Goal: Transaction & Acquisition: Register for event/course

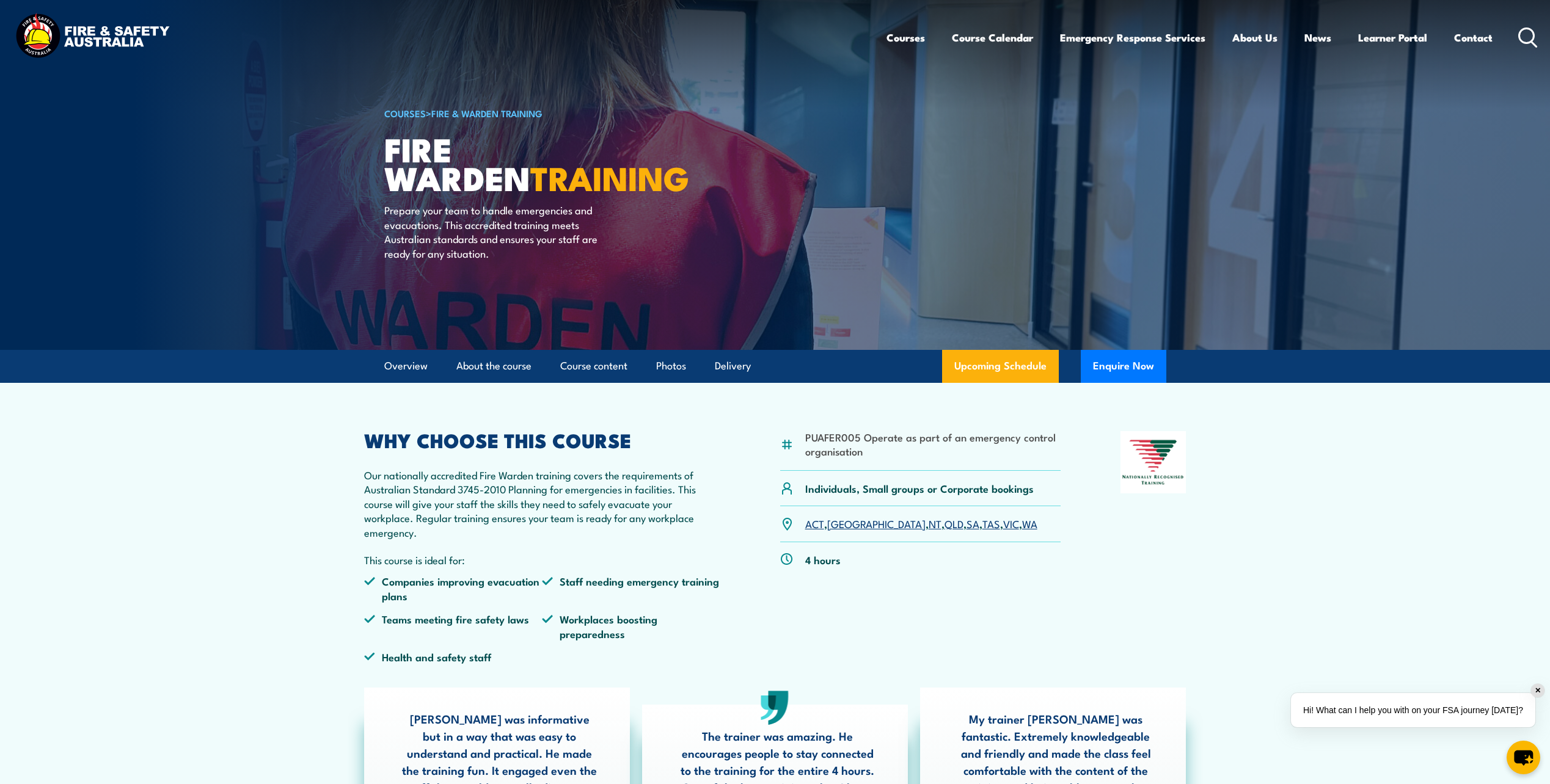
click at [1003, 528] on link "VIC" at bounding box center [1011, 523] width 16 height 15
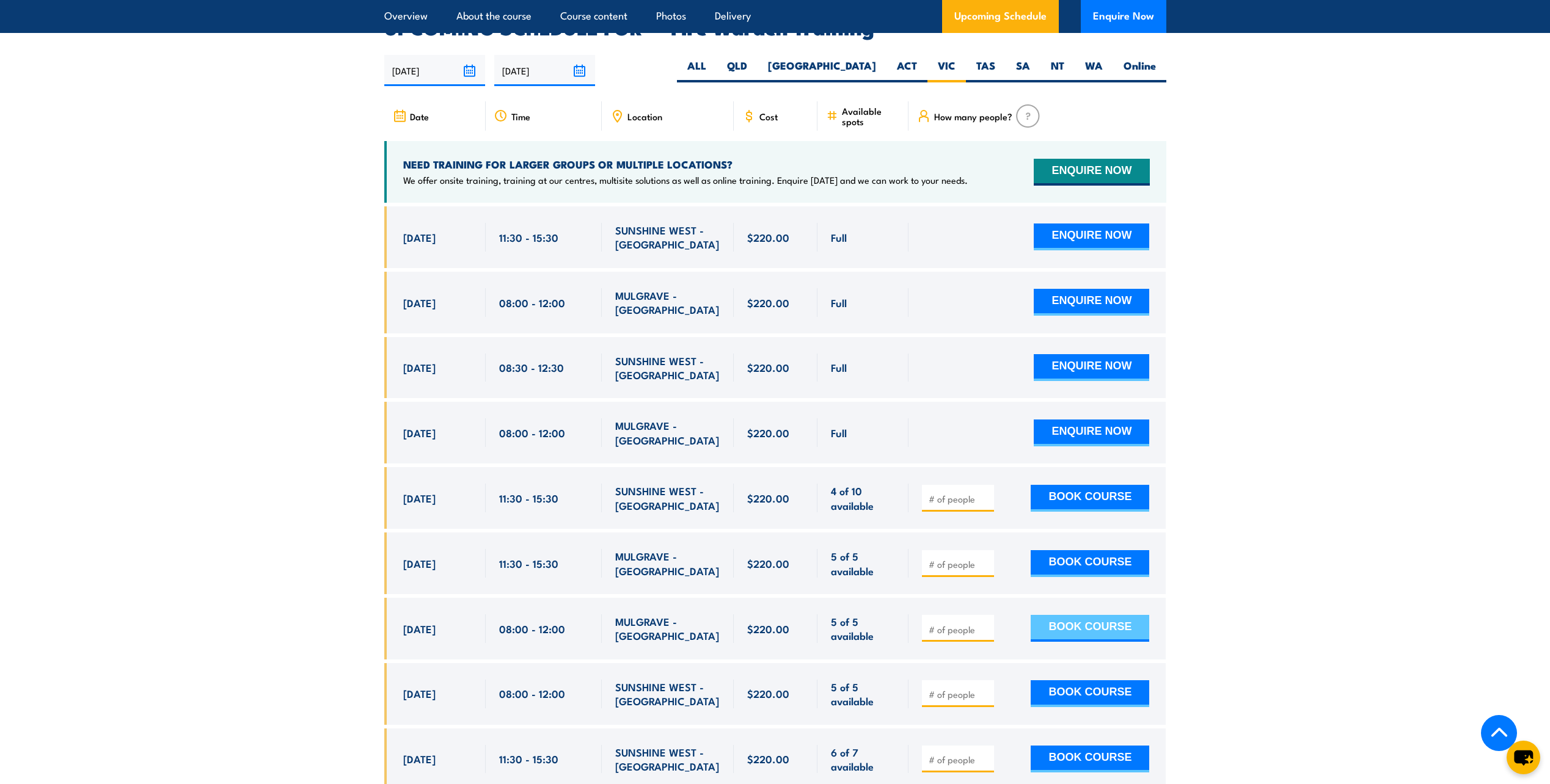
click at [1095, 615] on button "BOOK COURSE" at bounding box center [1090, 628] width 118 height 27
type input "1"
click at [984, 623] on input "1" at bounding box center [959, 629] width 61 height 12
click at [1086, 615] on button "BOOK COURSE" at bounding box center [1090, 628] width 118 height 27
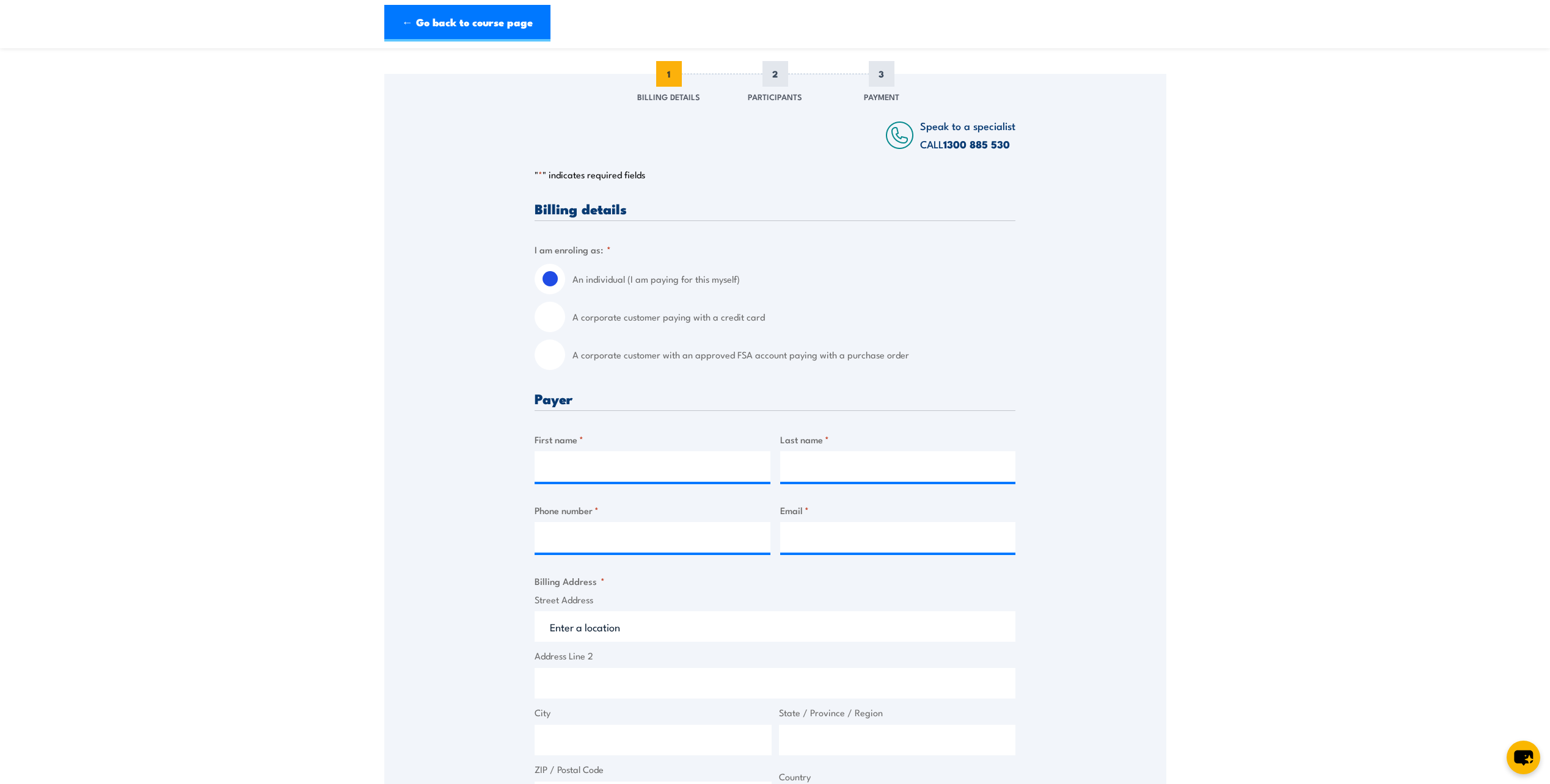
scroll to position [183, 0]
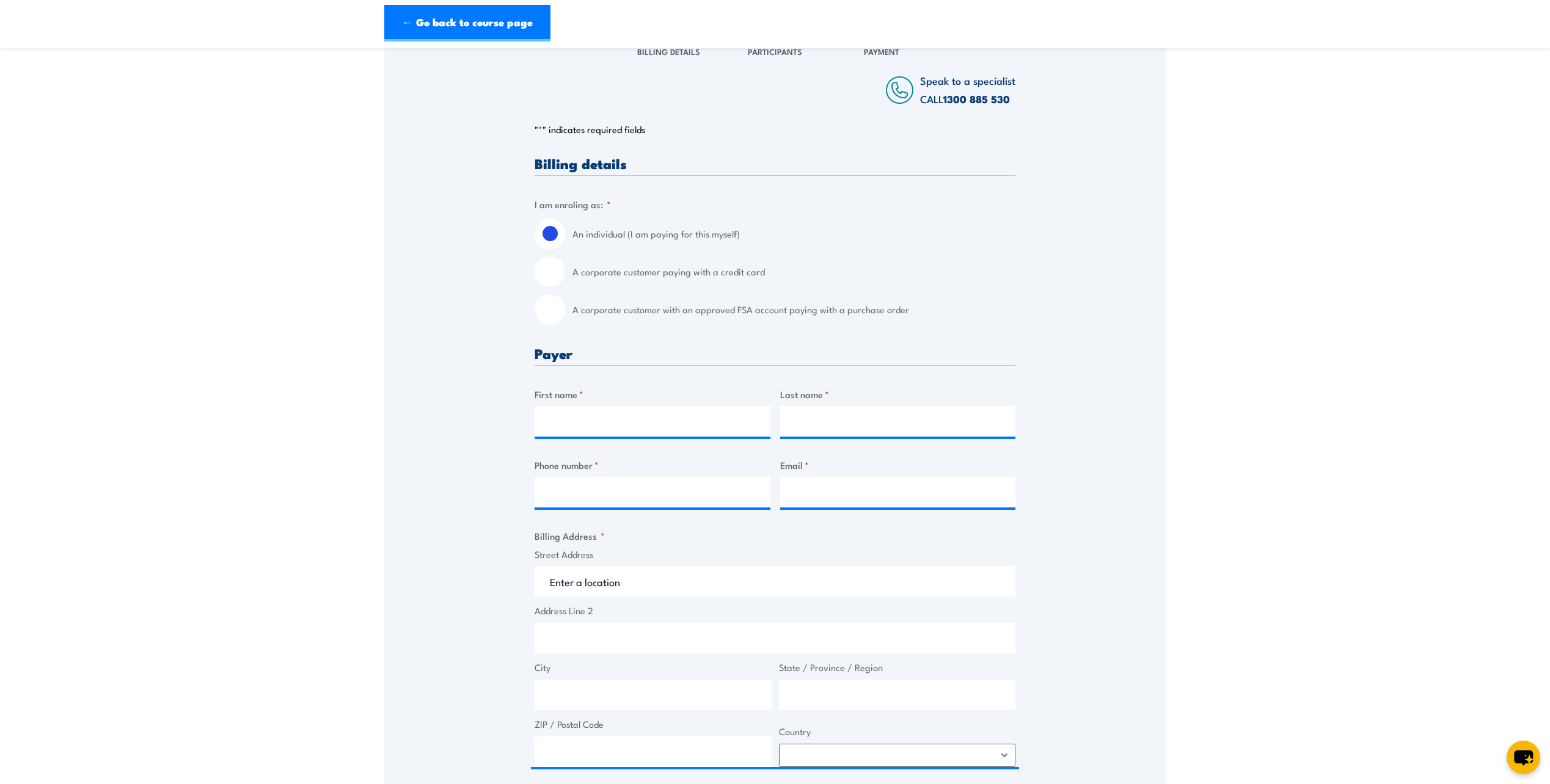
click at [549, 318] on input "A corporate customer with an approved FSA account paying with a purchase order" at bounding box center [550, 309] width 31 height 31
radio input "true"
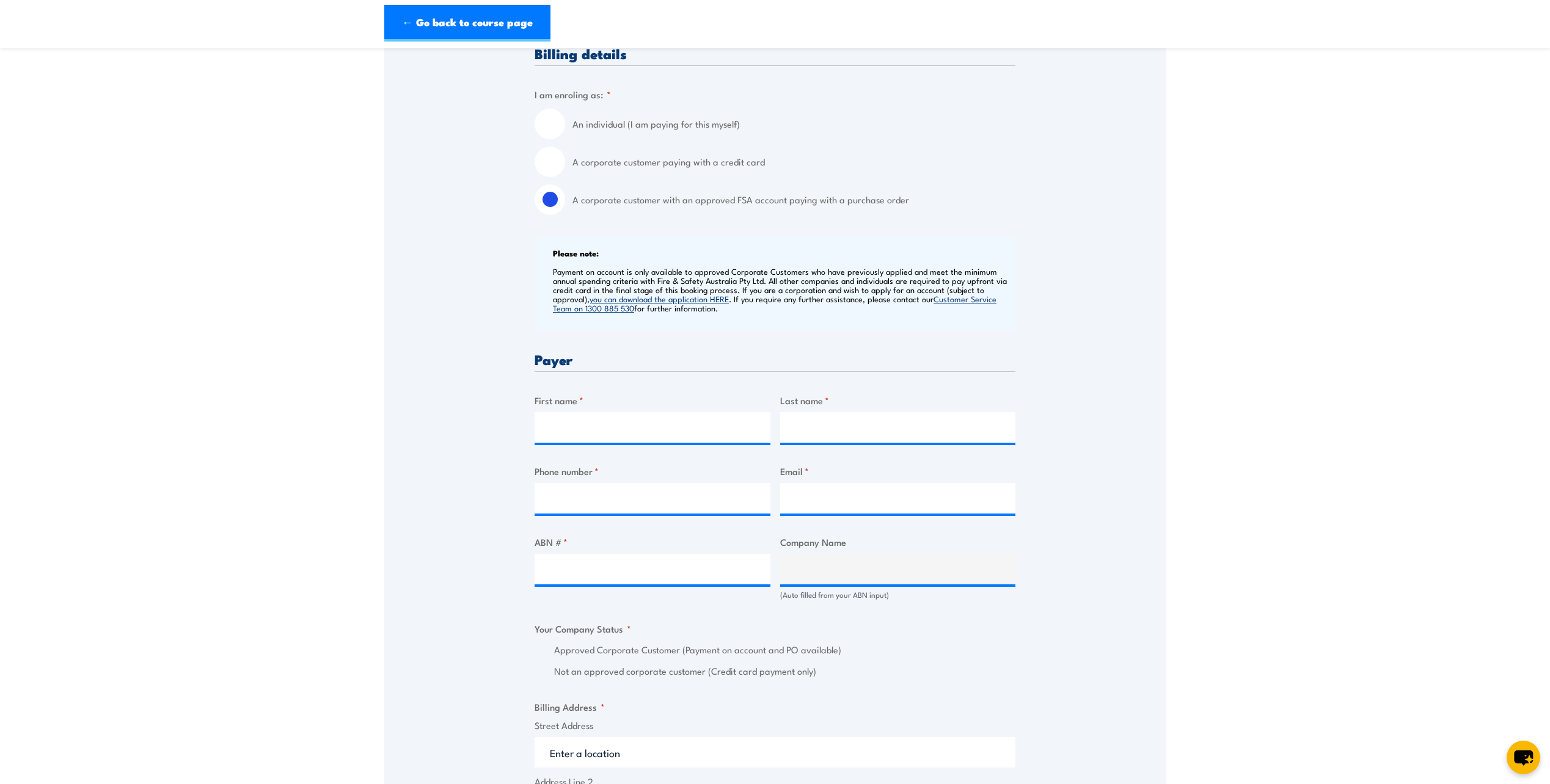
scroll to position [305, 0]
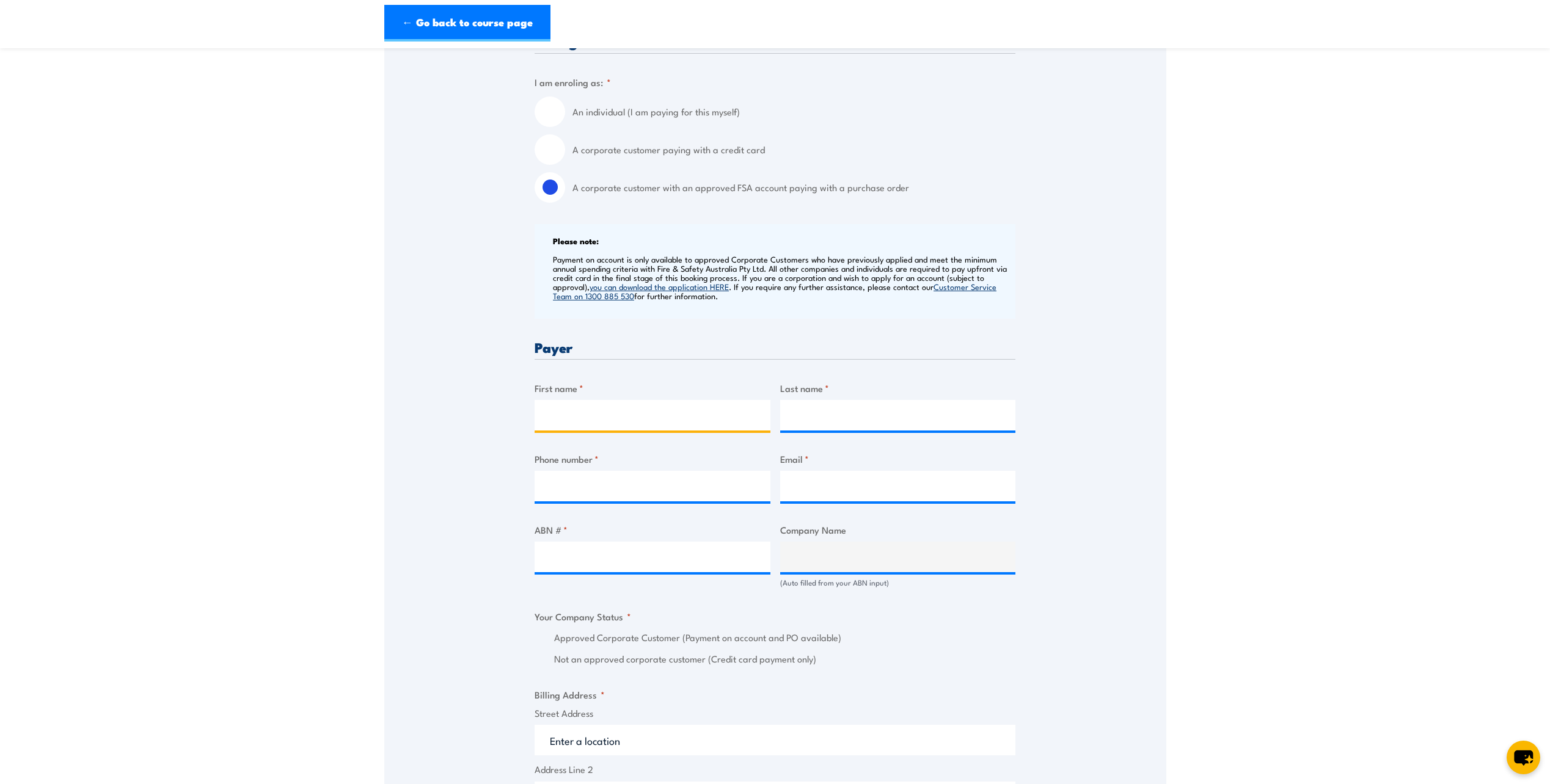
click at [618, 422] on input "First name *" at bounding box center [652, 416] width 236 height 31
type input "Invetech"
type input "PtyLtd"
type input "0391926138"
type input "purchasing@invetech.com.au"
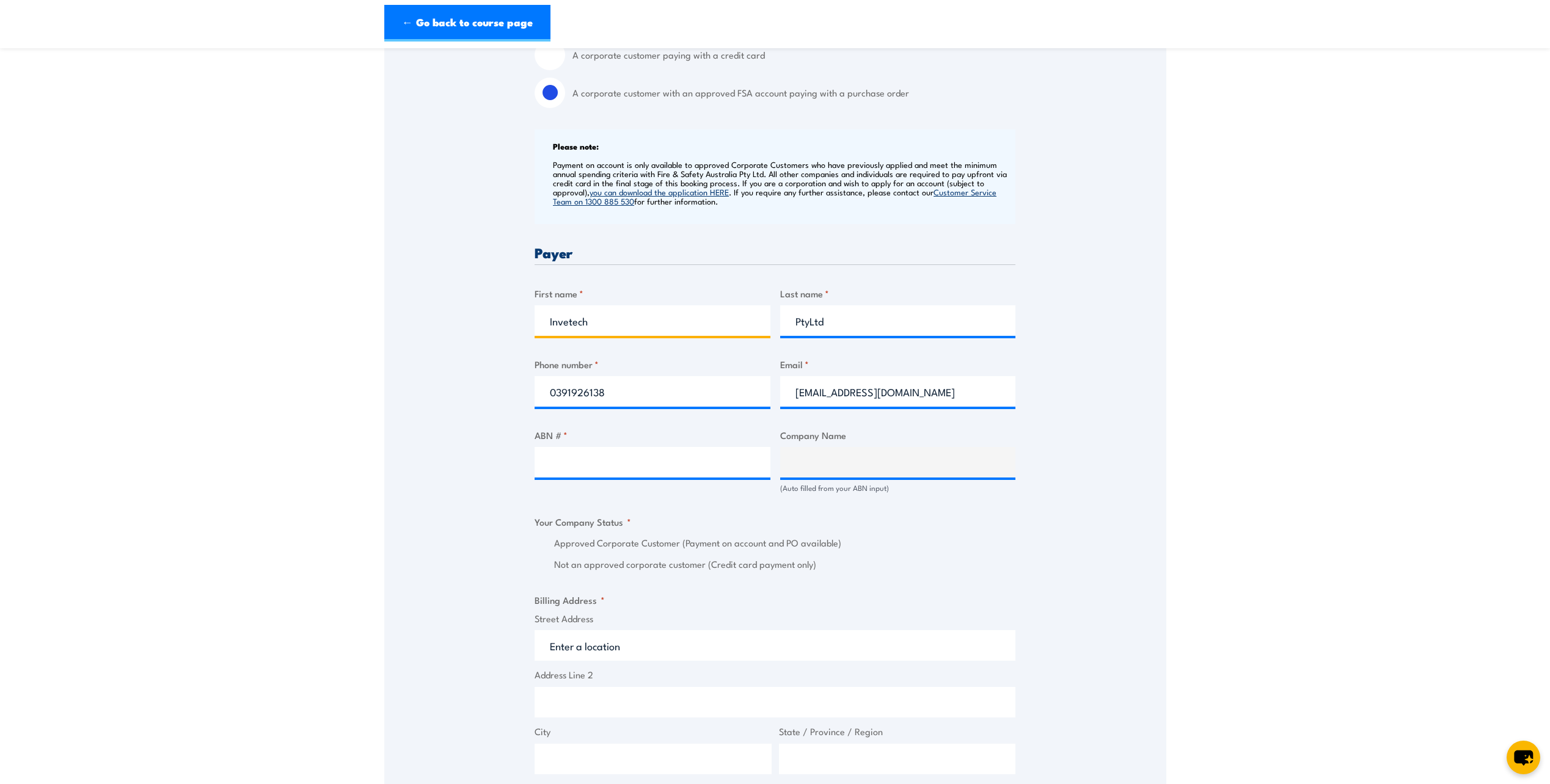
scroll to position [428, 0]
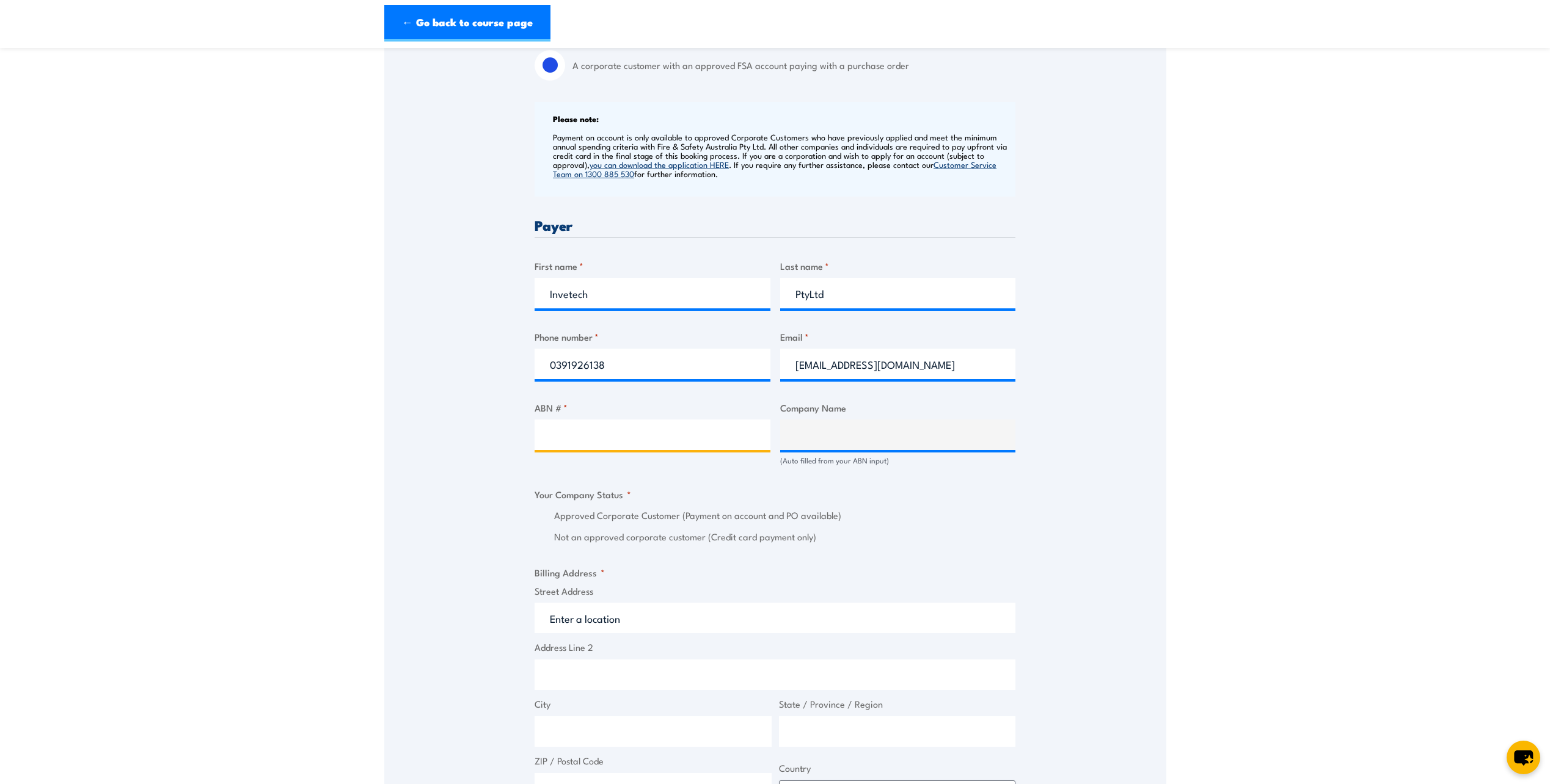
click at [676, 433] on input "ABN # *" at bounding box center [652, 435] width 236 height 31
drag, startPoint x: 612, startPoint y: 293, endPoint x: 551, endPoint y: 295, distance: 61.0
click at [602, 295] on input "Invetech" at bounding box center [652, 293] width 236 height 31
drag, startPoint x: 551, startPoint y: 295, endPoint x: 507, endPoint y: 293, distance: 44.0
click at [507, 293] on div "Speak to a specialist CALL 1300 885 530 CALL 1300 885 530 " * " indicates requi…" at bounding box center [776, 458] width 782 height 1348
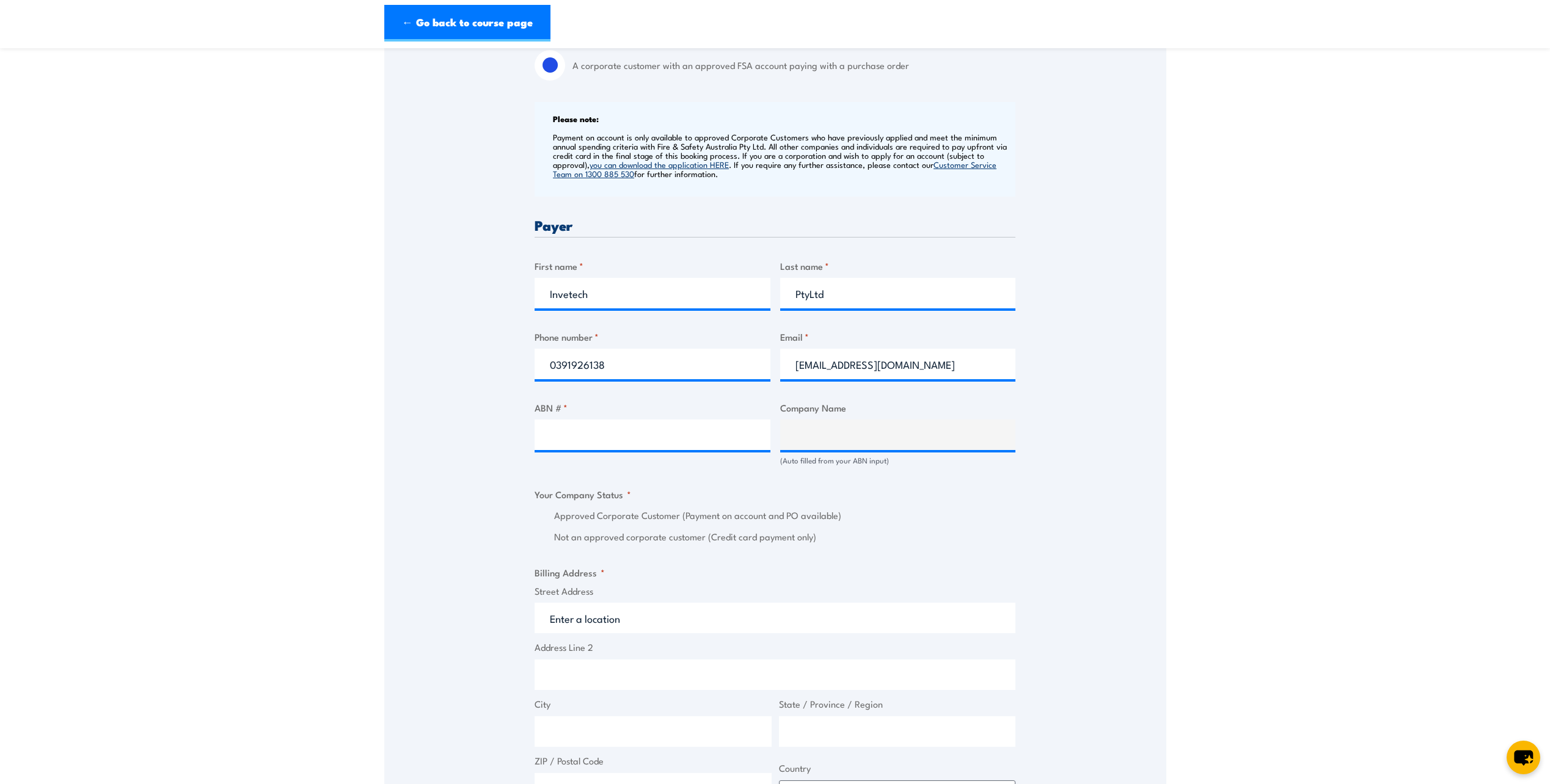
click at [507, 293] on div "Speak to a specialist CALL 1300 885 530 CALL 1300 885 530 " * " indicates requi…" at bounding box center [776, 458] width 782 height 1348
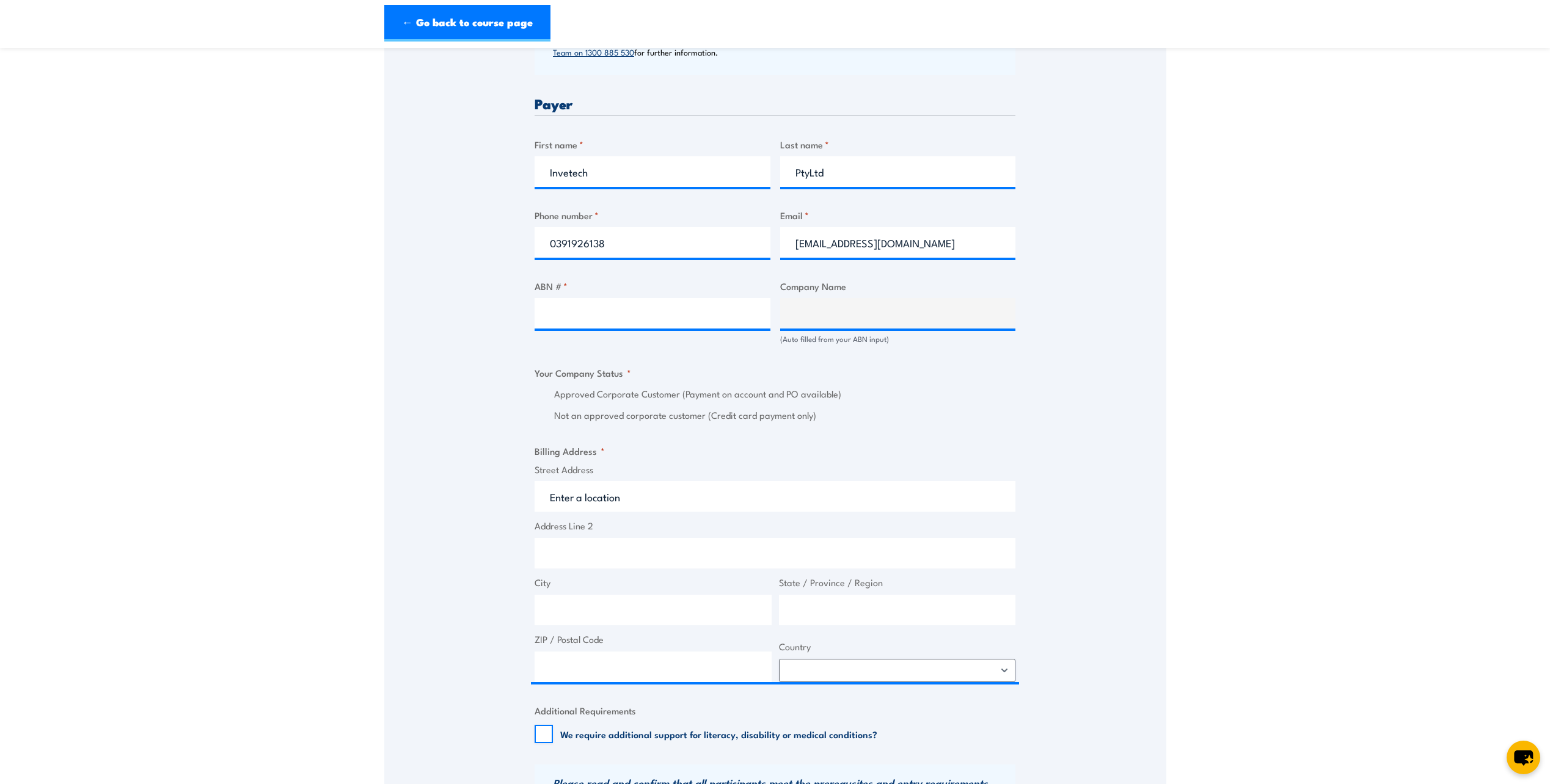
scroll to position [550, 0]
drag, startPoint x: 592, startPoint y: 171, endPoint x: 527, endPoint y: 171, distance: 65.0
click at [527, 171] on div "Speak to a specialist CALL 1300 885 530 CALL 1300 885 530 " * " indicates requi…" at bounding box center [776, 336] width 782 height 1348
type input "Invetech Pty Ltd"
drag, startPoint x: 635, startPoint y: 173, endPoint x: 525, endPoint y: 169, distance: 110.1
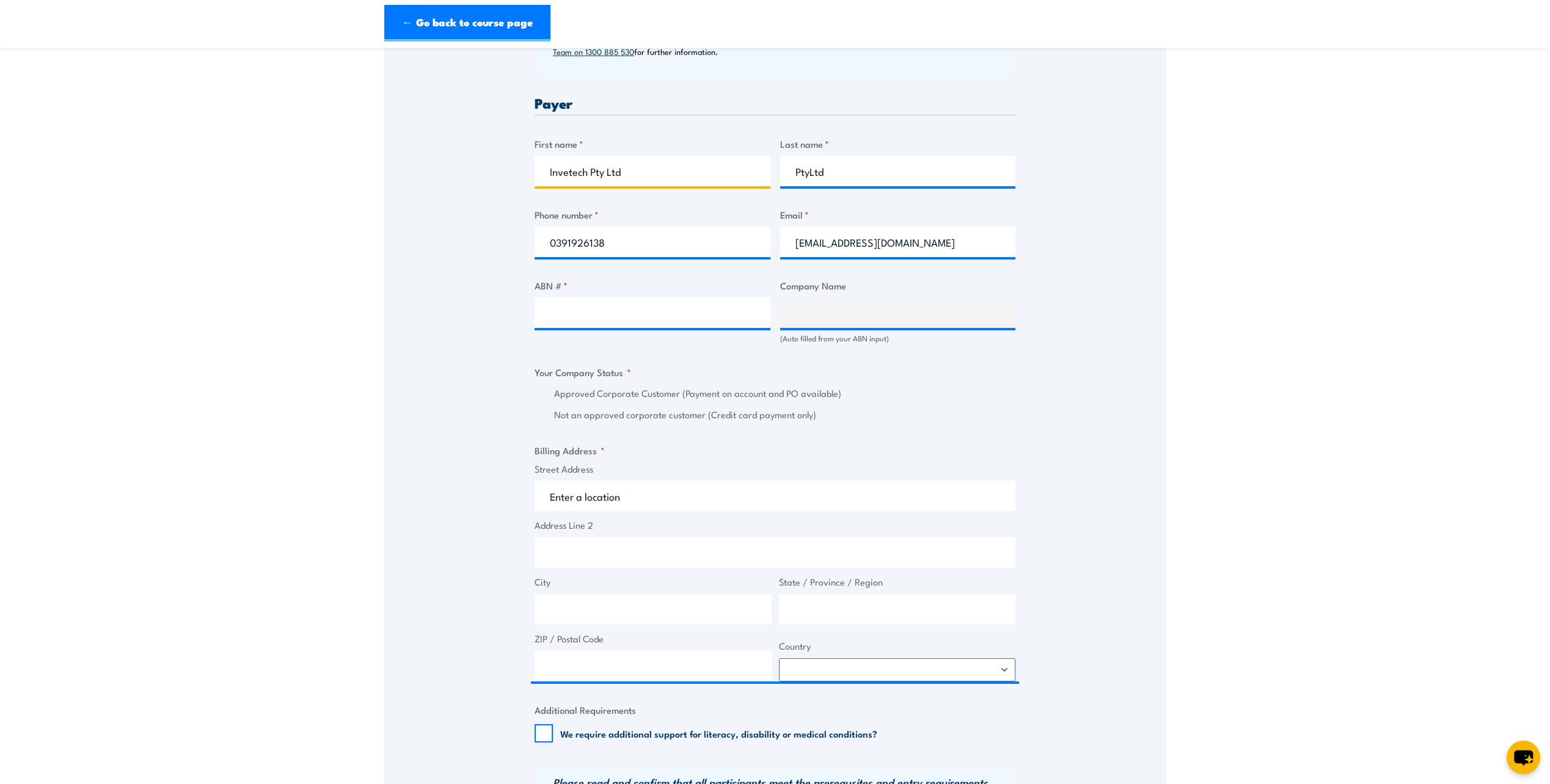
click at [525, 169] on div "Speak to a specialist CALL 1300 885 530 CALL 1300 885 530 " * " indicates requi…" at bounding box center [776, 336] width 782 height 1348
drag, startPoint x: 789, startPoint y: 172, endPoint x: 758, endPoint y: 173, distance: 31.0
click at [766, 174] on div "Billing details I am enroling as: * An individual (I am paying for this myself)…" at bounding box center [775, 398] width 481 height 1215
click at [608, 165] on input "First name *" at bounding box center [652, 171] width 236 height 31
paste input "Simon Squire"
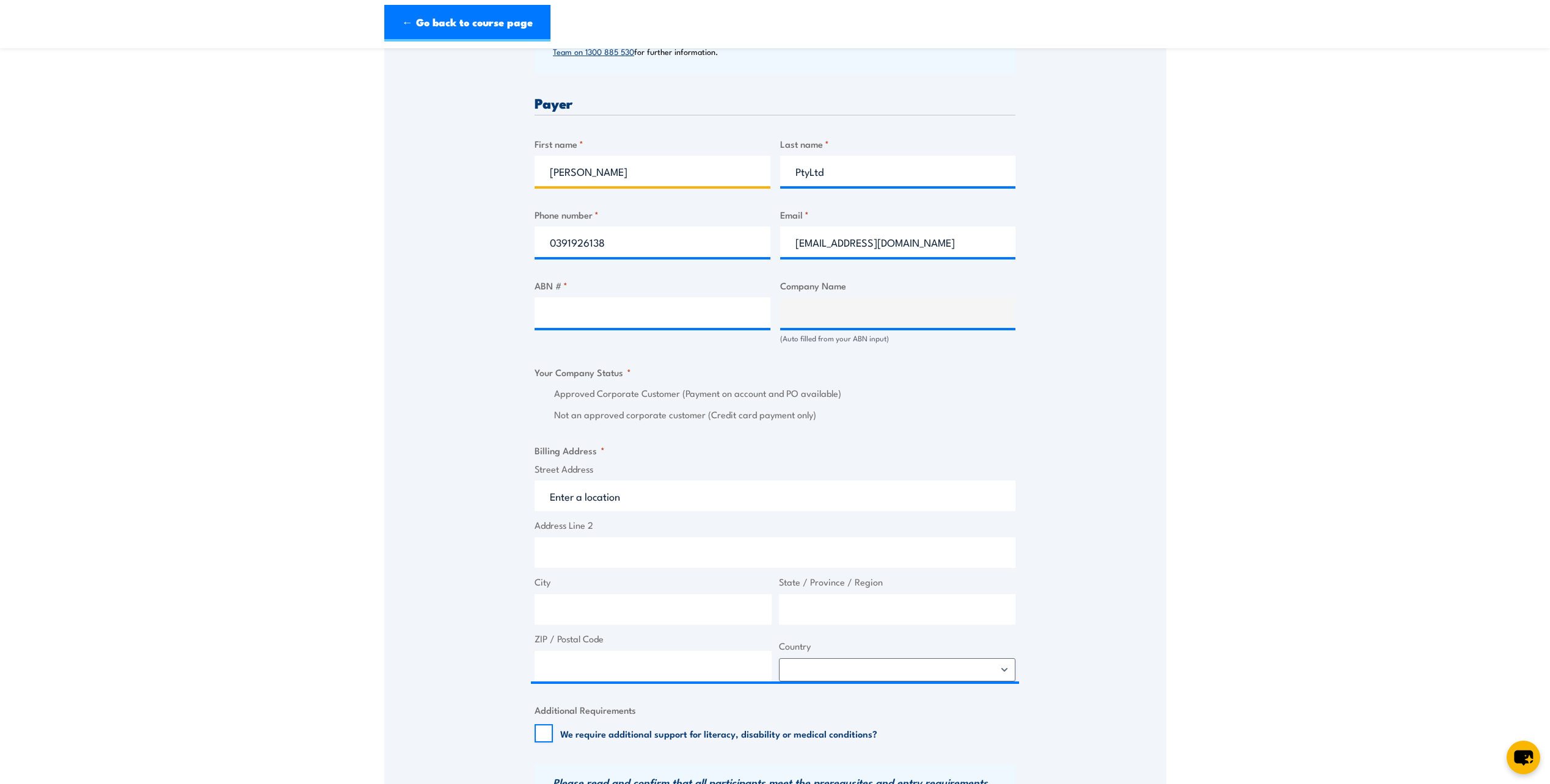
type input "Simon Squire"
click at [835, 173] on input "PtyLtd" at bounding box center [898, 171] width 236 height 31
type input "P"
drag, startPoint x: 581, startPoint y: 171, endPoint x: 602, endPoint y: 173, distance: 21.1
click at [600, 173] on input "Simon Squire" at bounding box center [652, 171] width 236 height 31
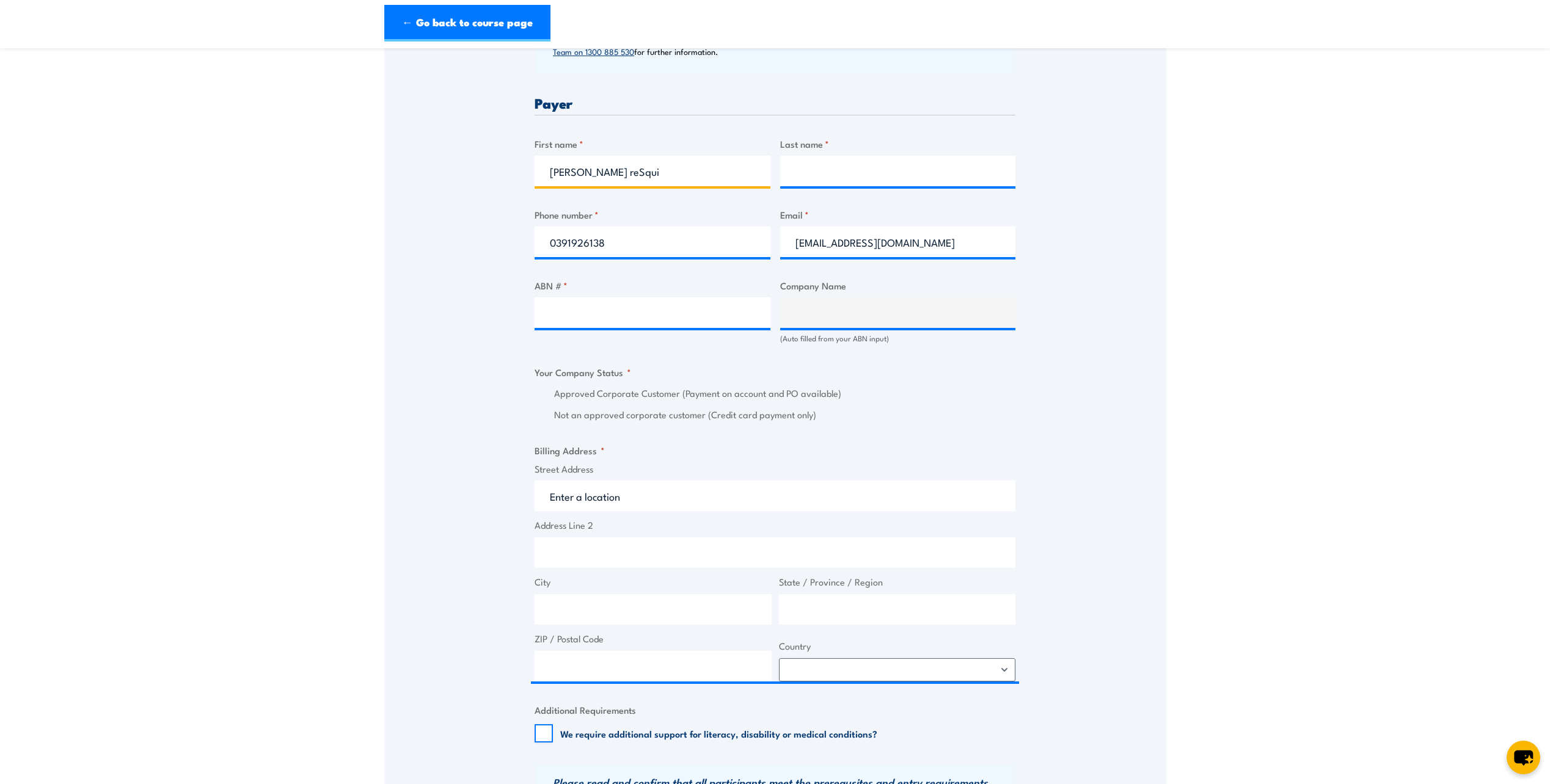
drag, startPoint x: 579, startPoint y: 173, endPoint x: 612, endPoint y: 177, distance: 33.2
click at [612, 177] on input "Simon reSqui" at bounding box center [652, 171] width 236 height 31
type input "Simon"
click at [823, 172] on input "Last name *" at bounding box center [898, 171] width 236 height 31
paste input "Simon Squire"
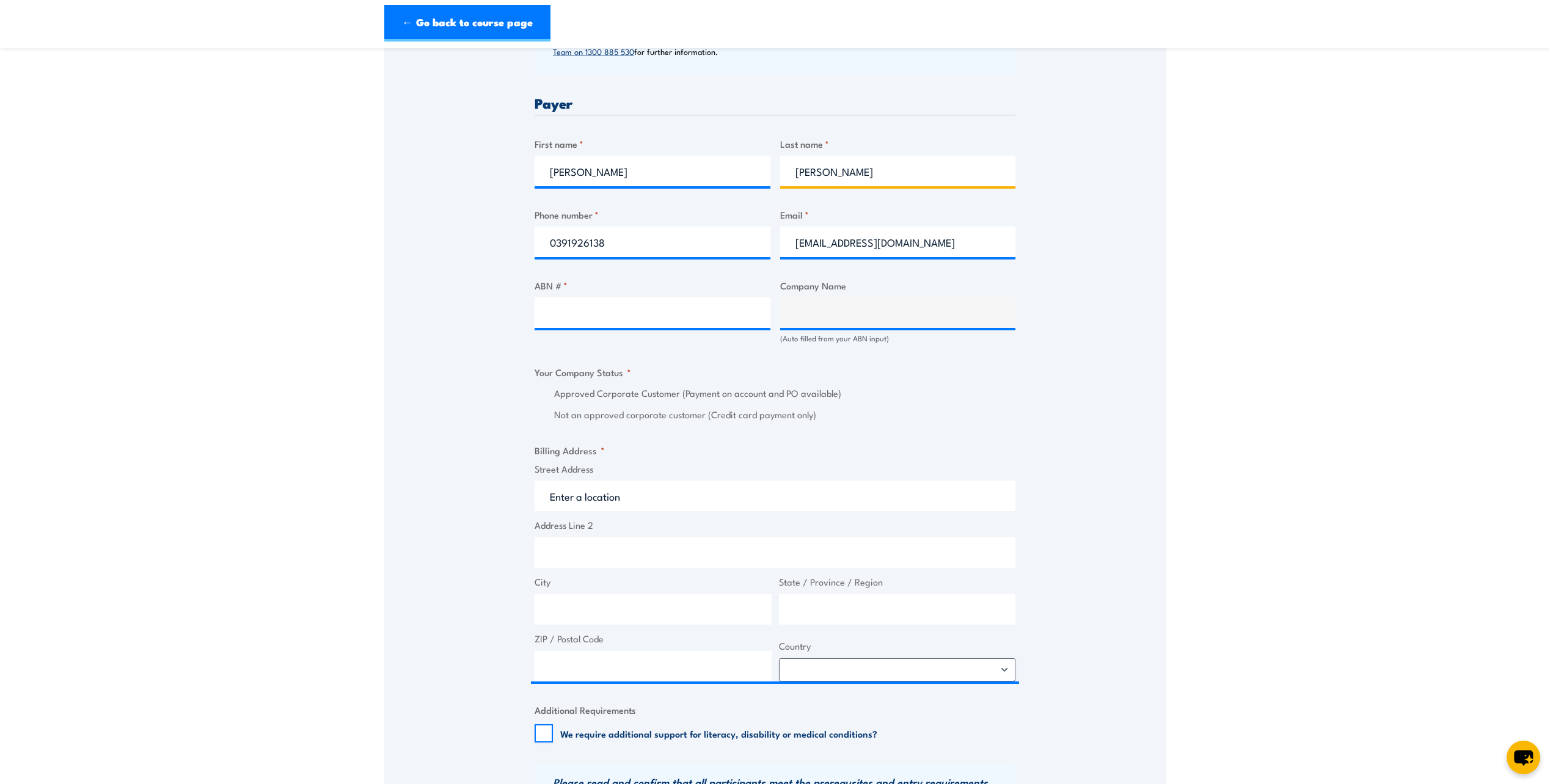
click at [825, 175] on input "Simon Squire" at bounding box center [898, 171] width 236 height 31
type input "Squire"
click at [709, 317] on input "ABN # *" at bounding box center [652, 313] width 236 height 31
type input "45004301839"
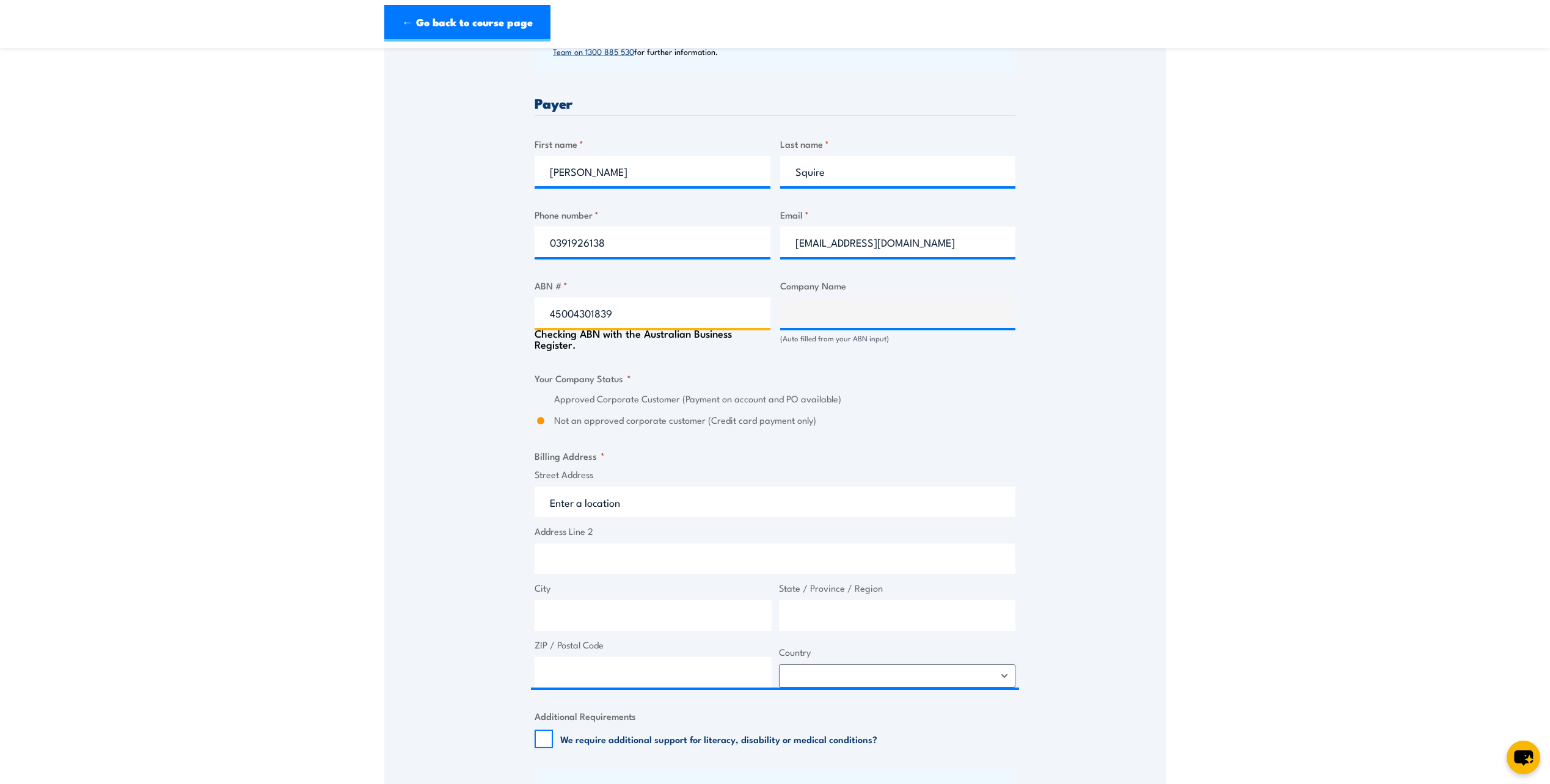
type input "INVETECH PTY LTD"
radio input "true"
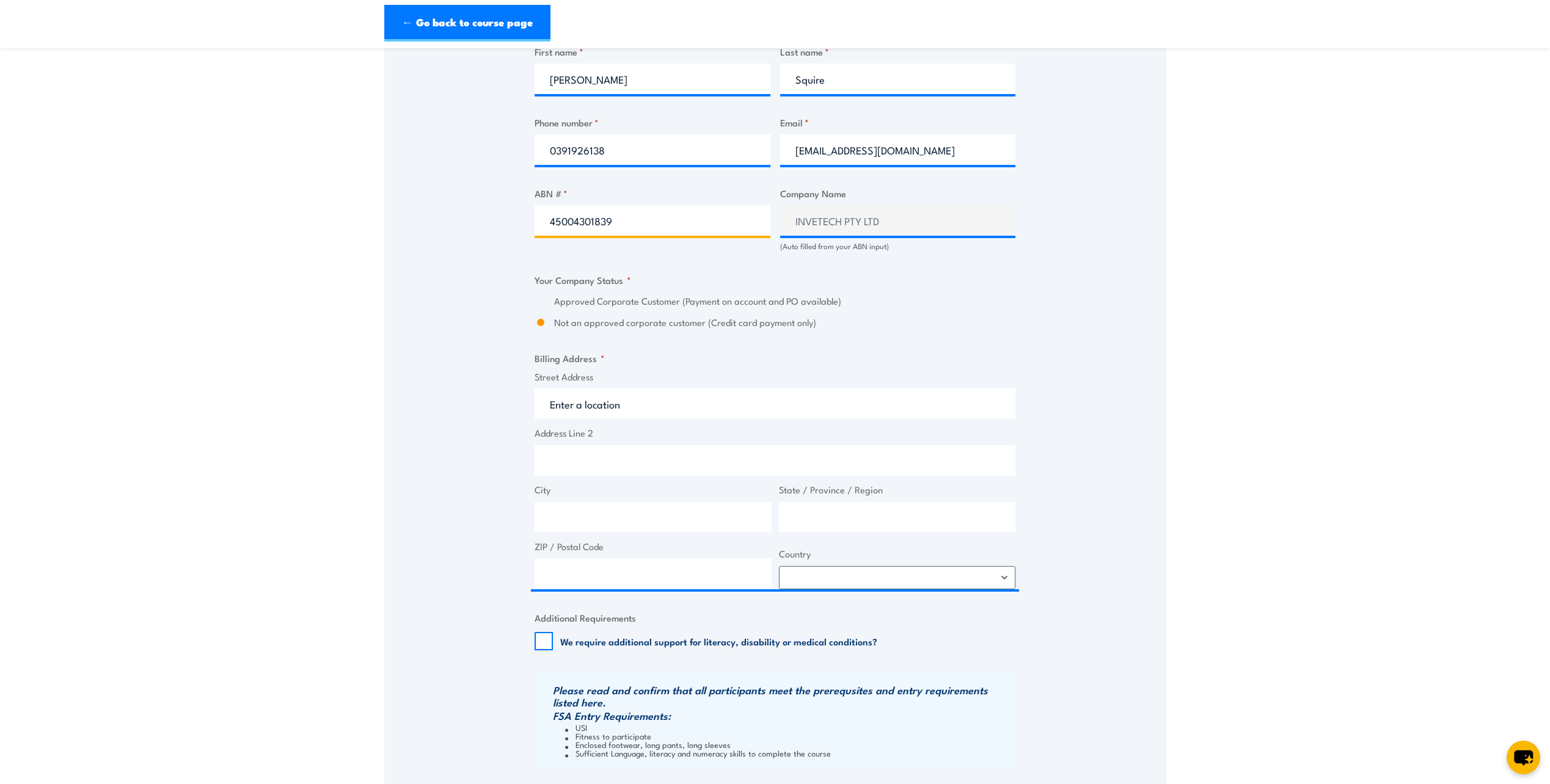
scroll to position [672, 0]
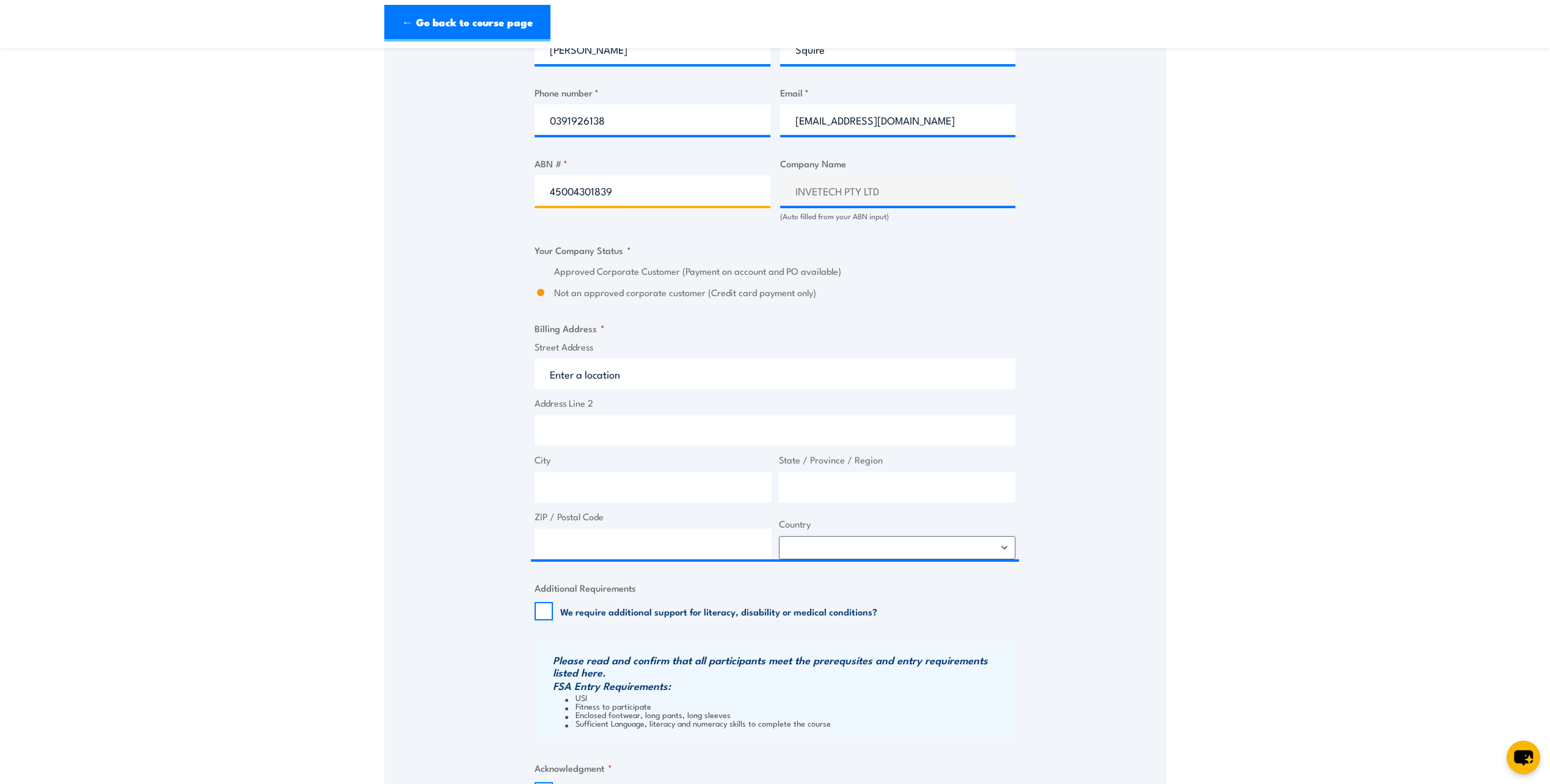
type input "45004301839"
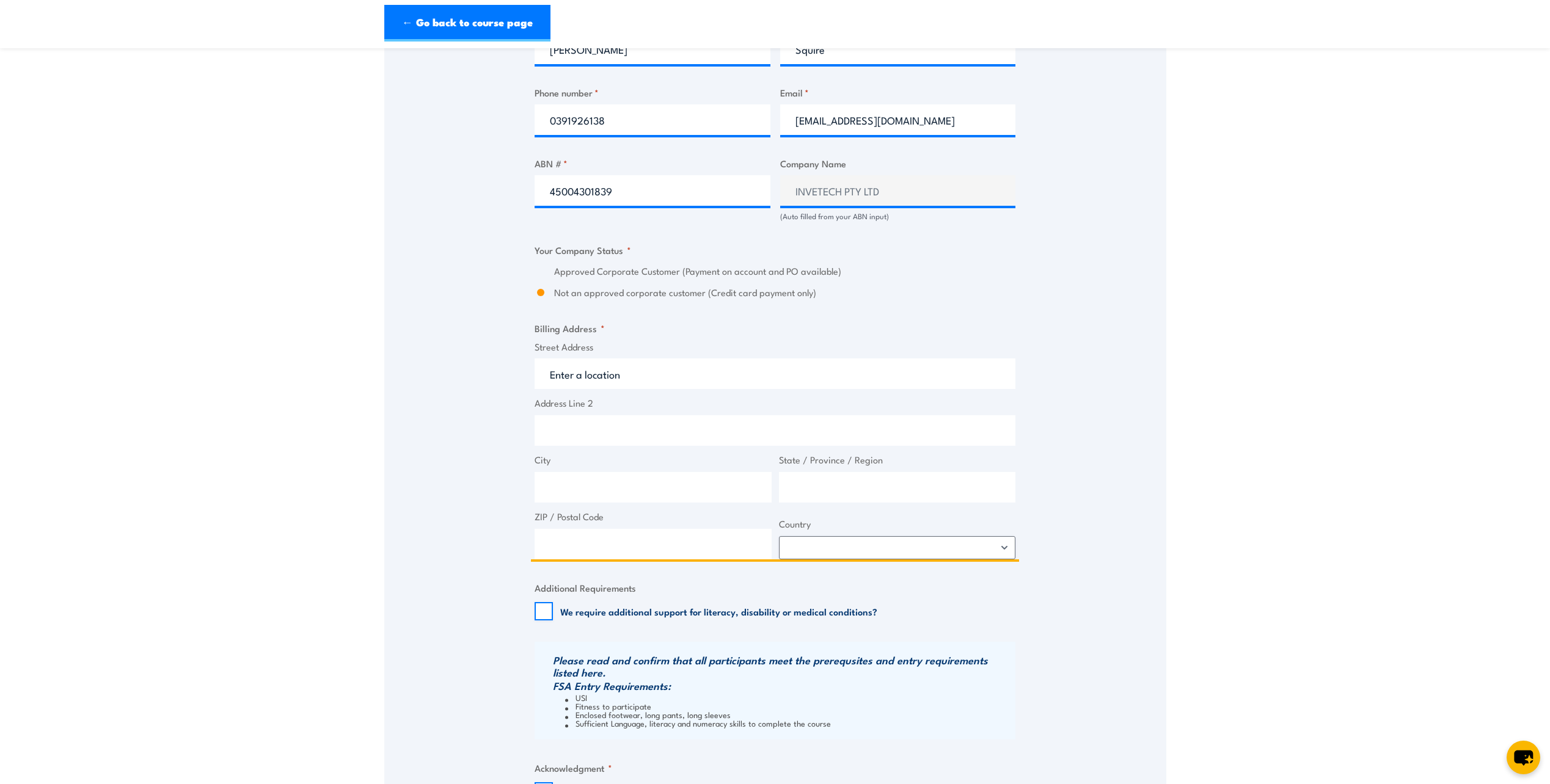
click at [637, 377] on input "Street Address" at bounding box center [775, 374] width 481 height 31
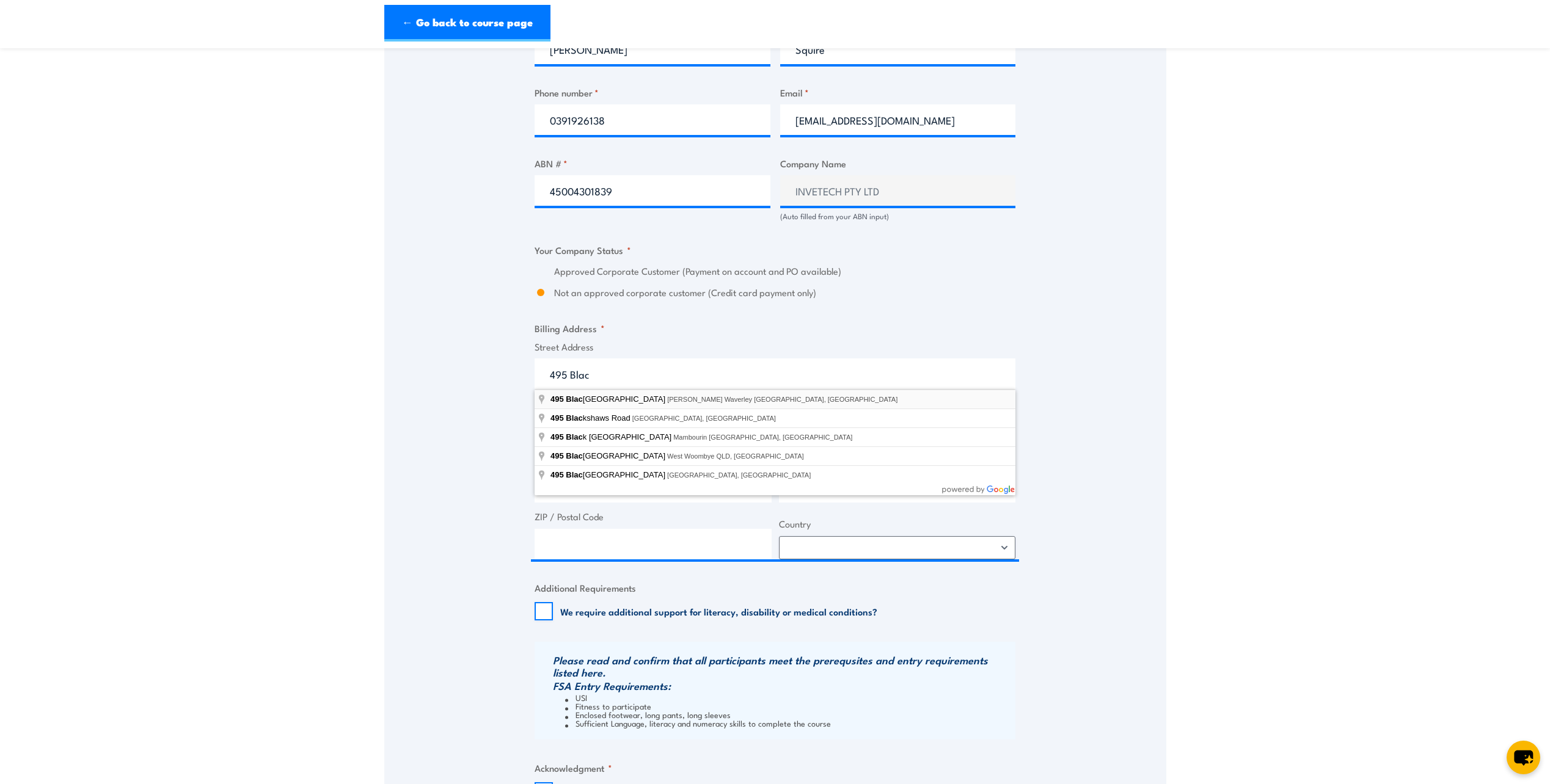
type input "495 Blackburn Road, Glen Waverley VIC, Australia"
type input "495 Blackburn Rd"
type input "Glen Waverley"
type input "Victoria"
type input "3150"
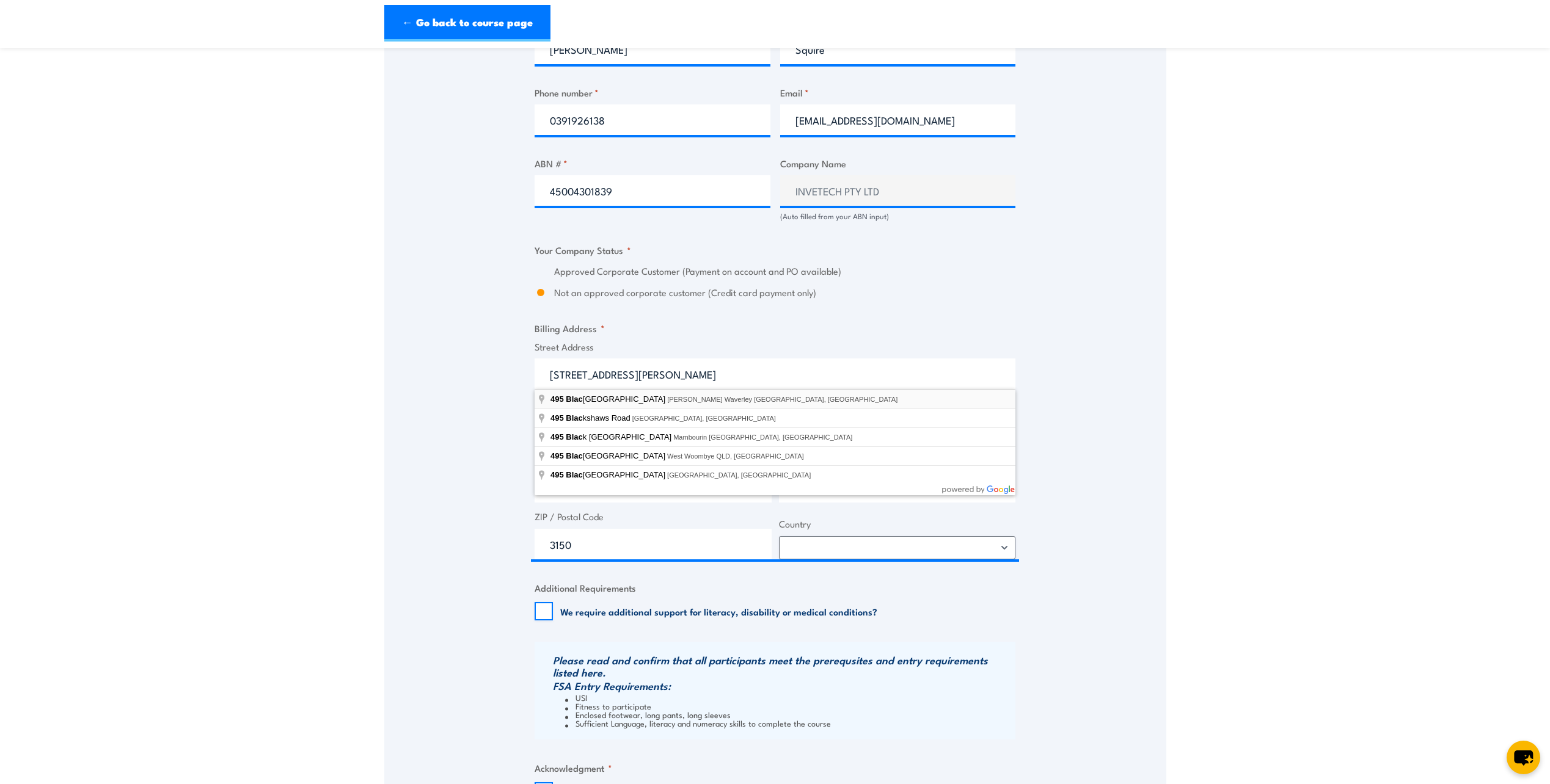
select select "Australia"
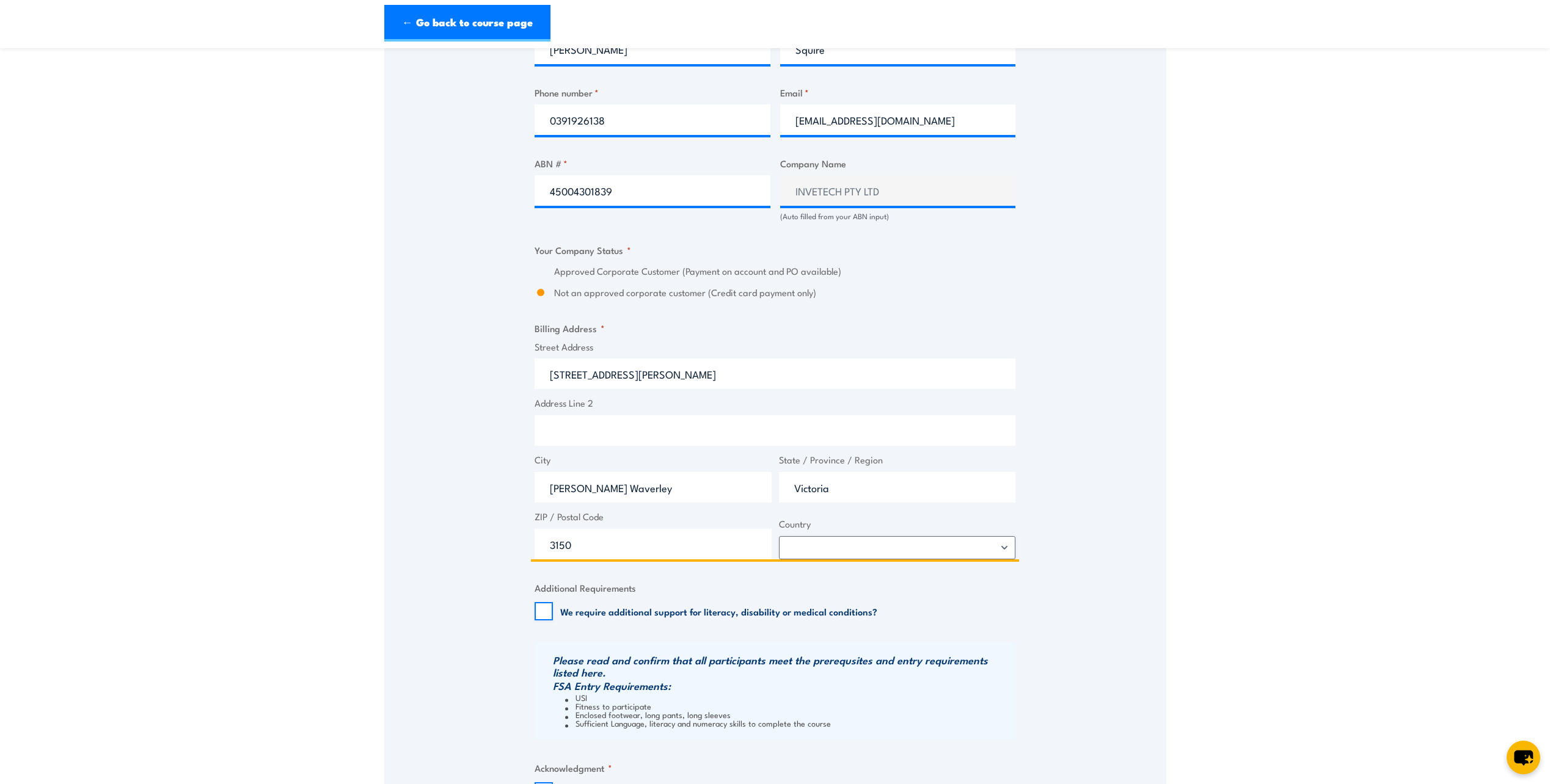
click at [622, 489] on input "Glen Waverley" at bounding box center [653, 487] width 237 height 31
click at [568, 490] on input "Glen Waverley" at bounding box center [653, 487] width 237 height 31
type input "Mount Waverley"
click at [604, 549] on input "3150" at bounding box center [653, 544] width 237 height 31
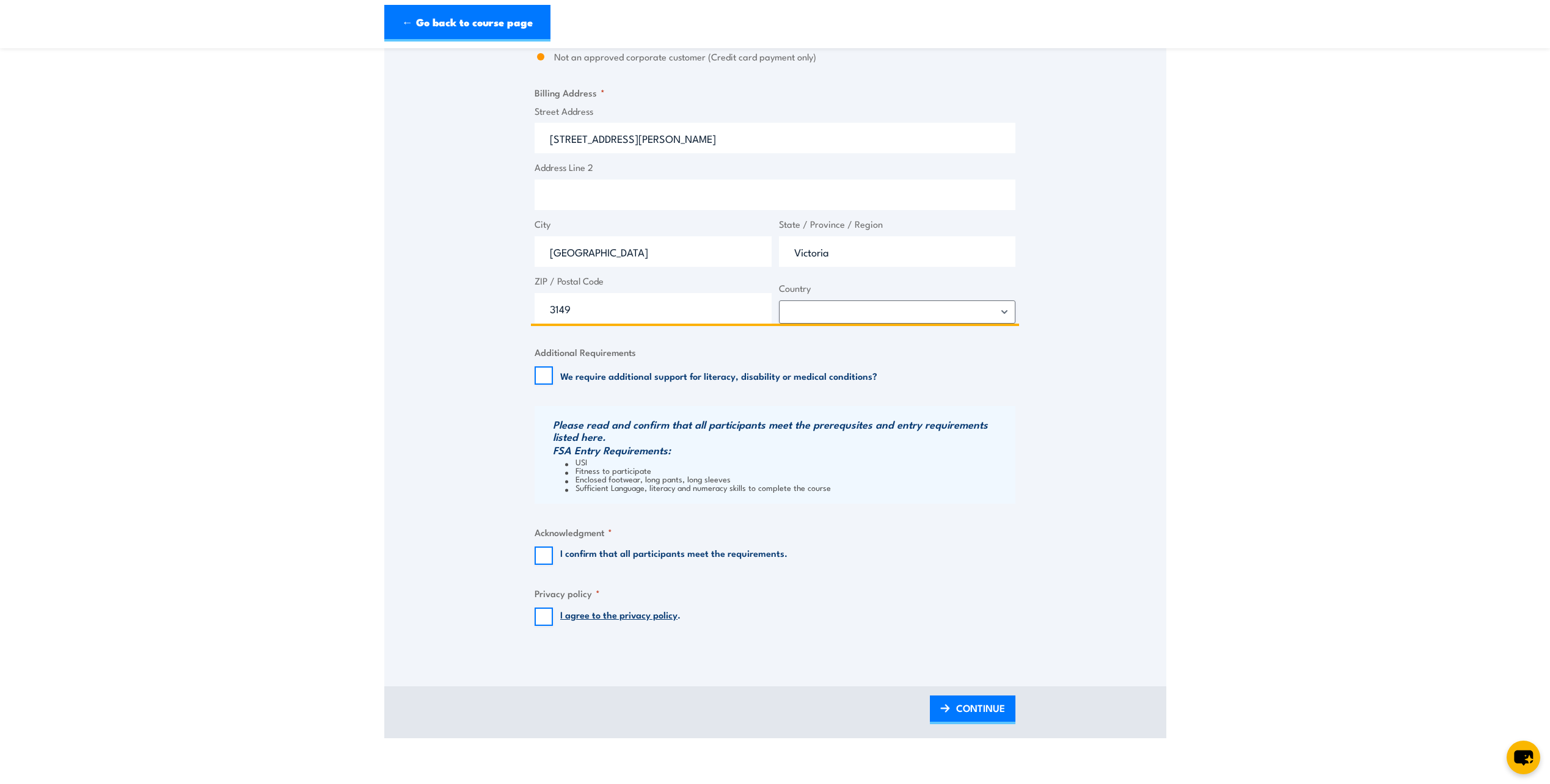
scroll to position [916, 0]
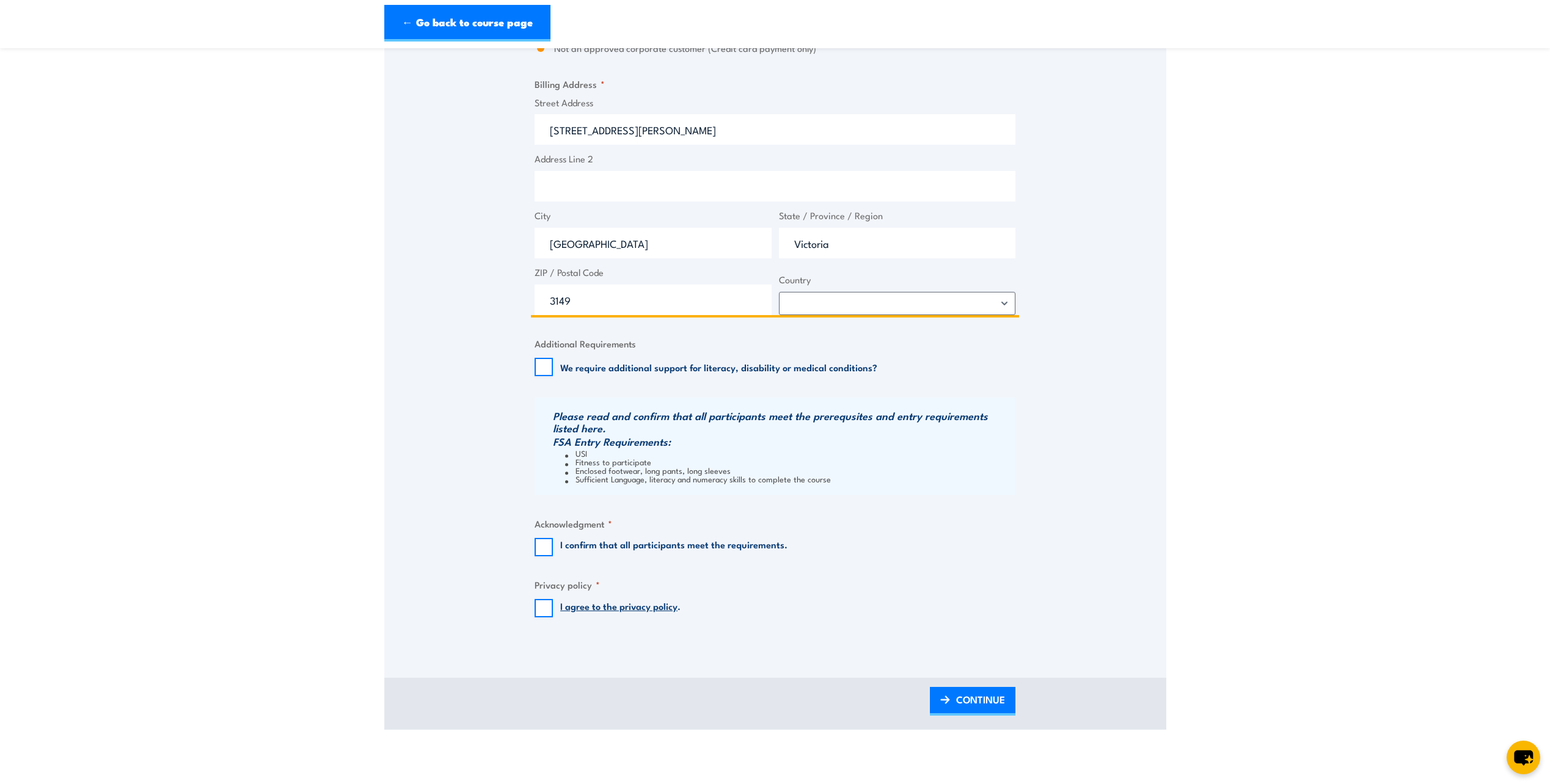
type input "3149"
click at [545, 548] on input "I confirm that all participants meet the requirements." at bounding box center [544, 548] width 19 height 19
checkbox input "true"
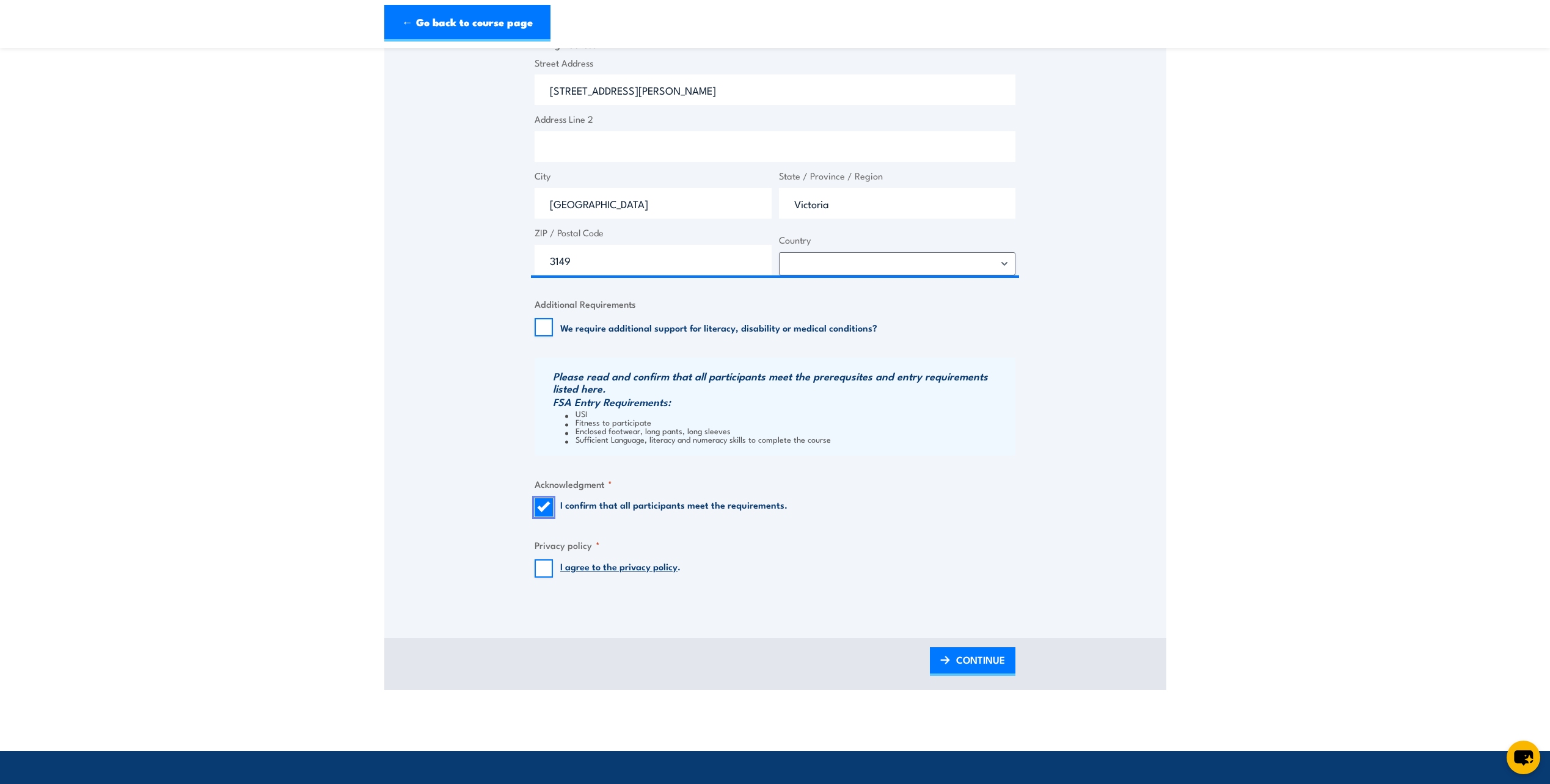
scroll to position [977, 0]
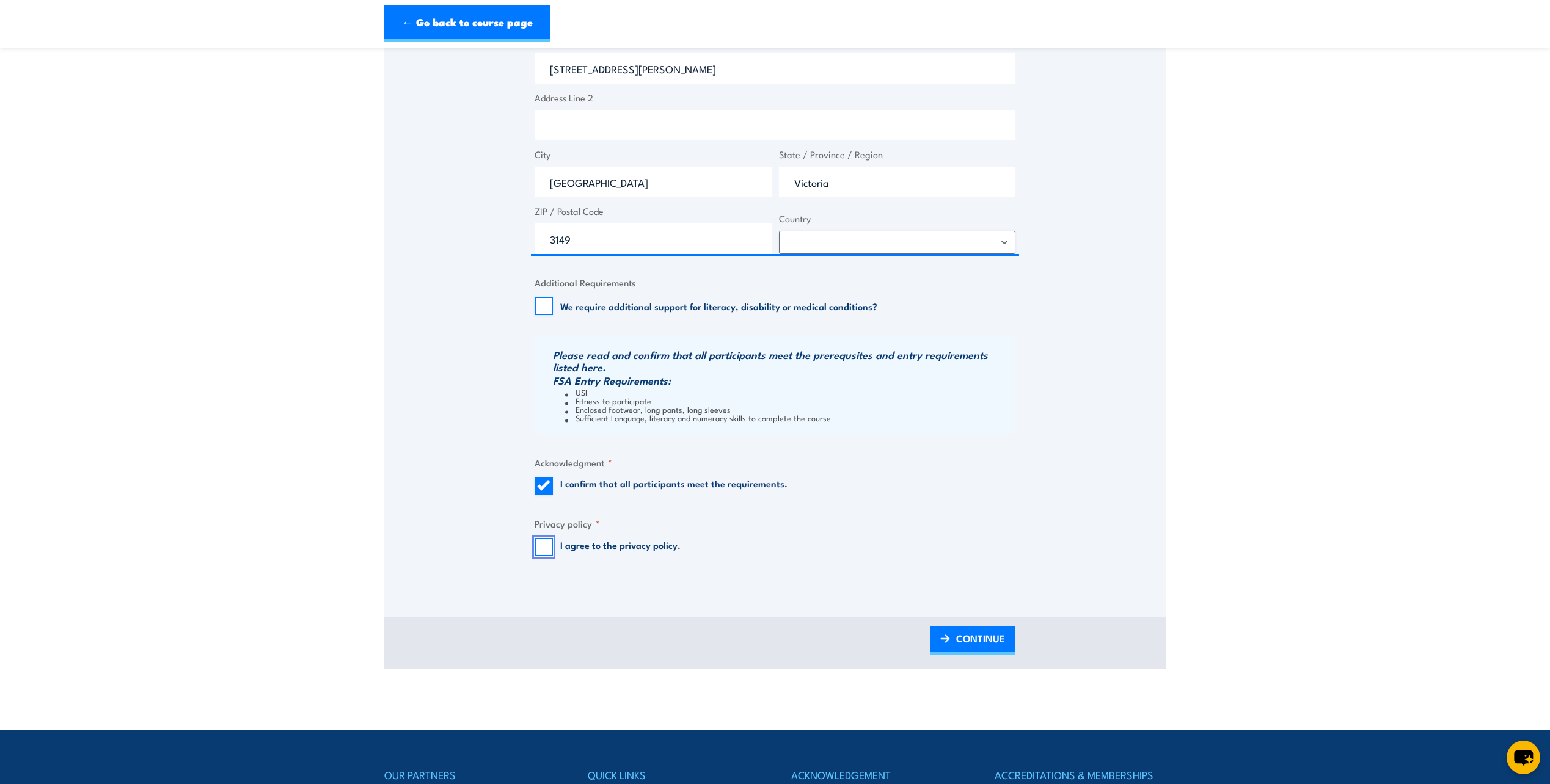
click at [544, 549] on input "I agree to the privacy policy ." at bounding box center [544, 548] width 19 height 19
checkbox input "true"
click at [970, 643] on span "CONTINUE" at bounding box center [981, 638] width 49 height 33
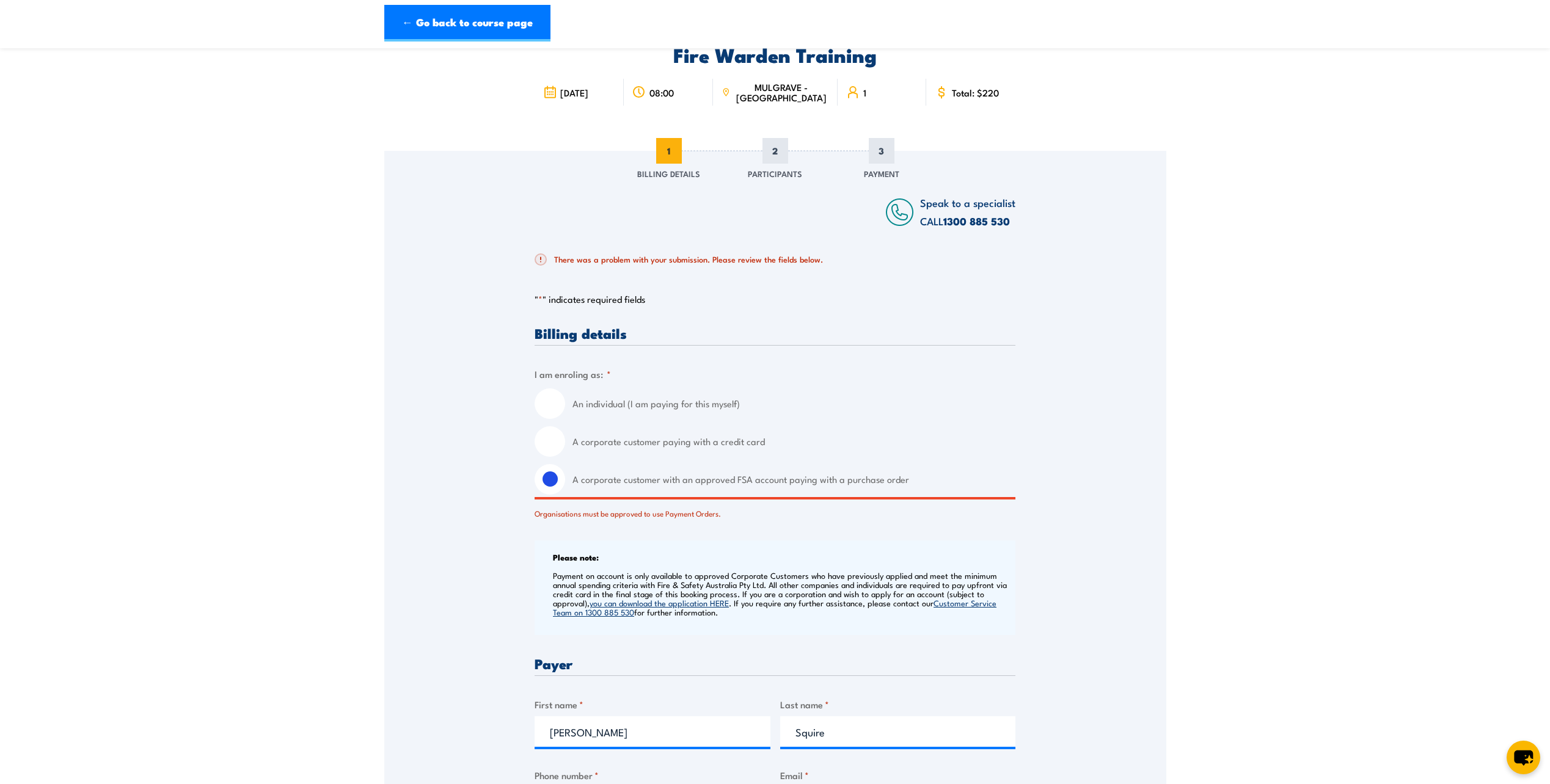
scroll to position [122, 0]
